Goal: Task Accomplishment & Management: Use online tool/utility

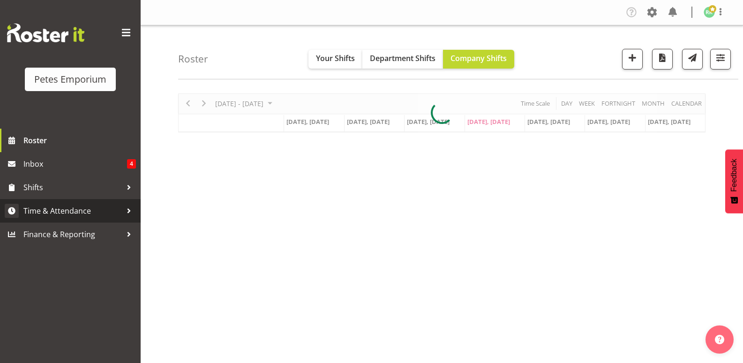
click at [79, 214] on span "Time & Attendance" at bounding box center [72, 211] width 99 height 14
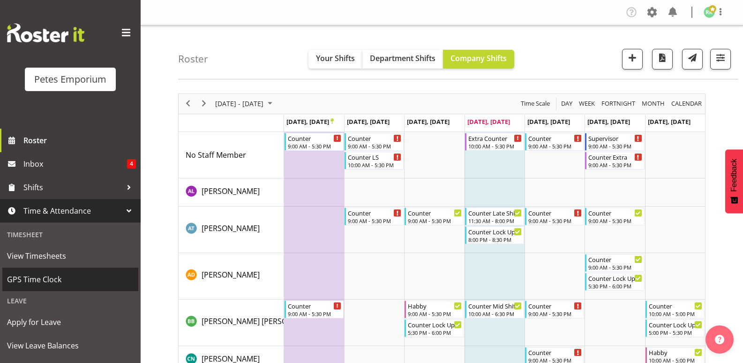
click at [44, 277] on span "GPS Time Clock" at bounding box center [70, 279] width 127 height 14
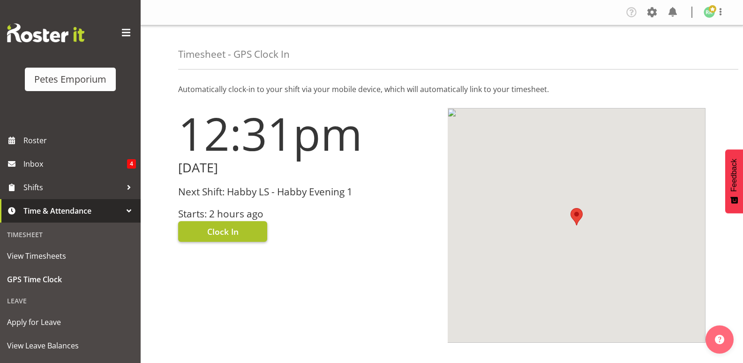
click at [224, 232] on span "Clock In" at bounding box center [222, 231] width 31 height 12
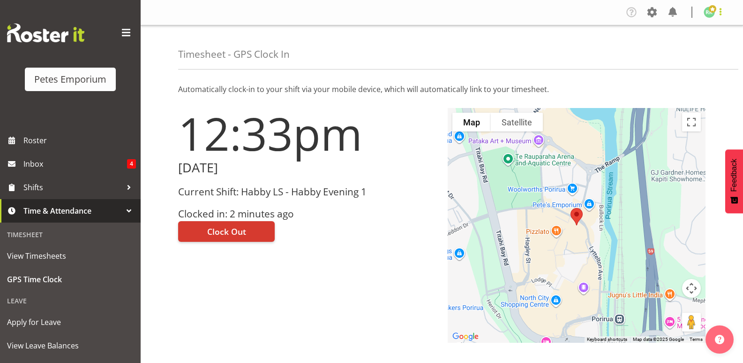
click at [723, 12] on span at bounding box center [720, 11] width 11 height 11
click at [685, 53] on link "Log Out" at bounding box center [682, 49] width 90 height 17
